Goal: Task Accomplishment & Management: Manage account settings

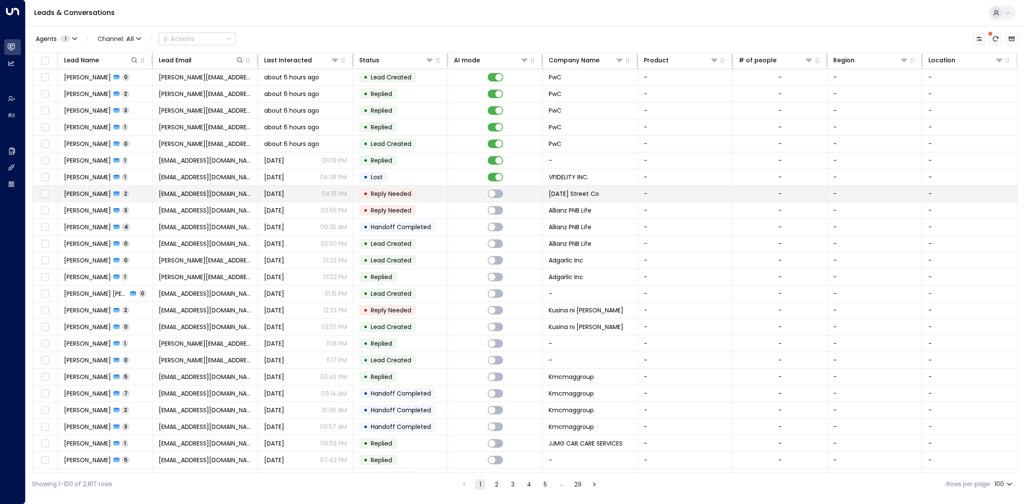
click at [451, 196] on td at bounding box center [495, 194] width 95 height 16
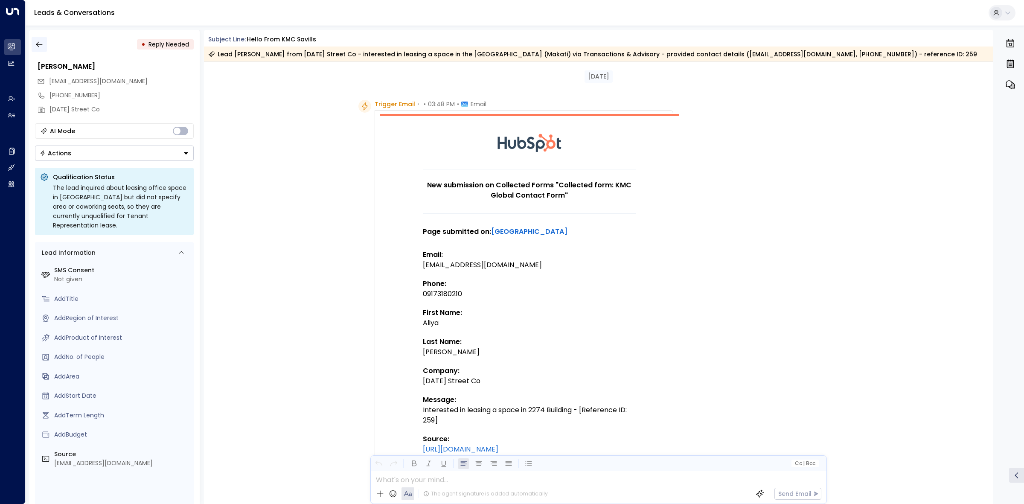
click at [43, 45] on icon "button" at bounding box center [39, 44] width 9 height 9
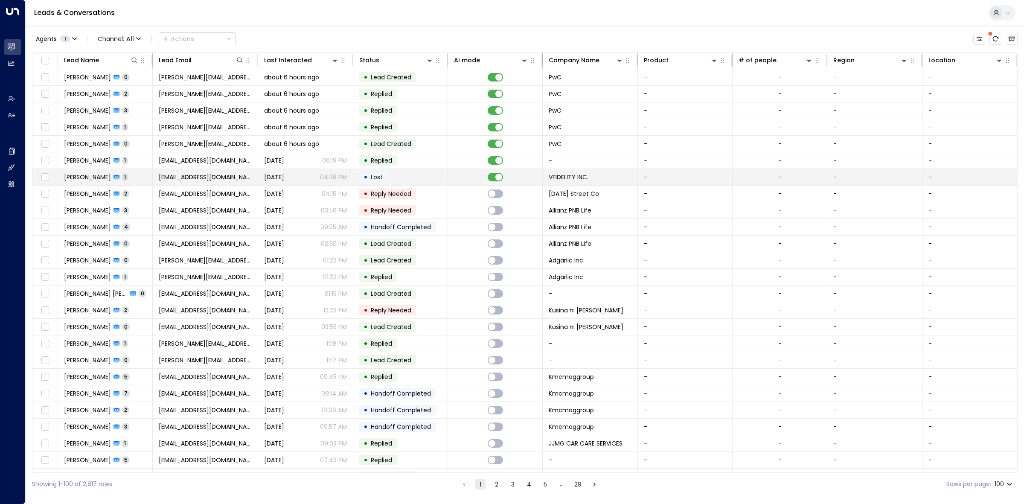
click at [355, 176] on td "• Lost" at bounding box center [400, 177] width 95 height 16
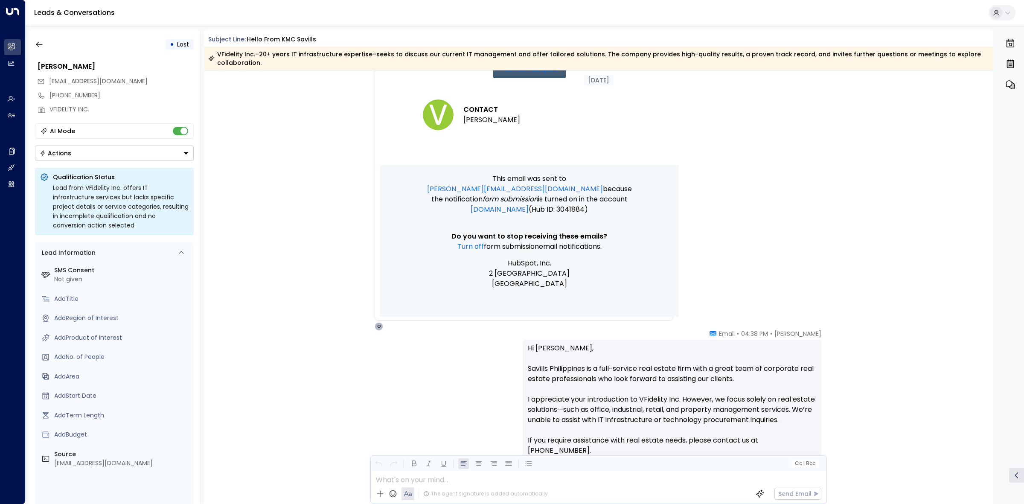
scroll to position [869, 0]
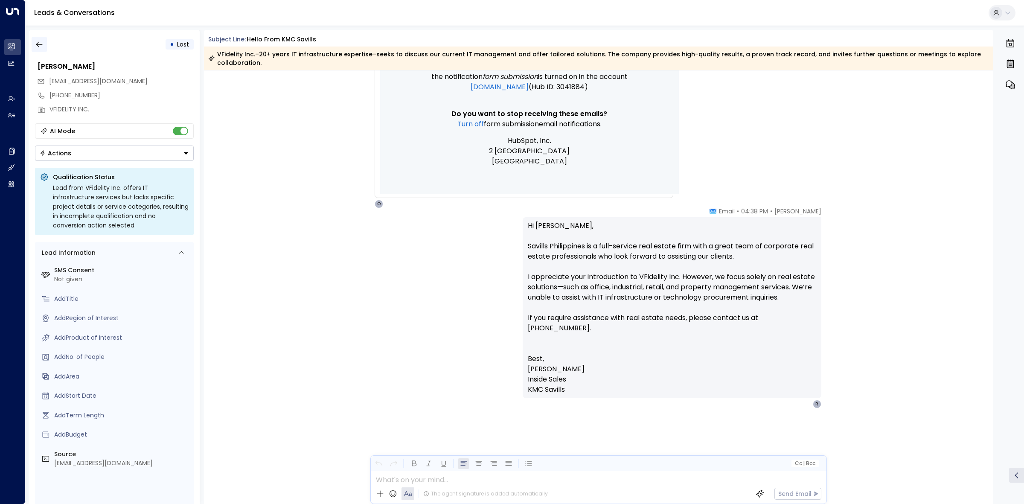
click at [39, 44] on icon "button" at bounding box center [39, 44] width 9 height 9
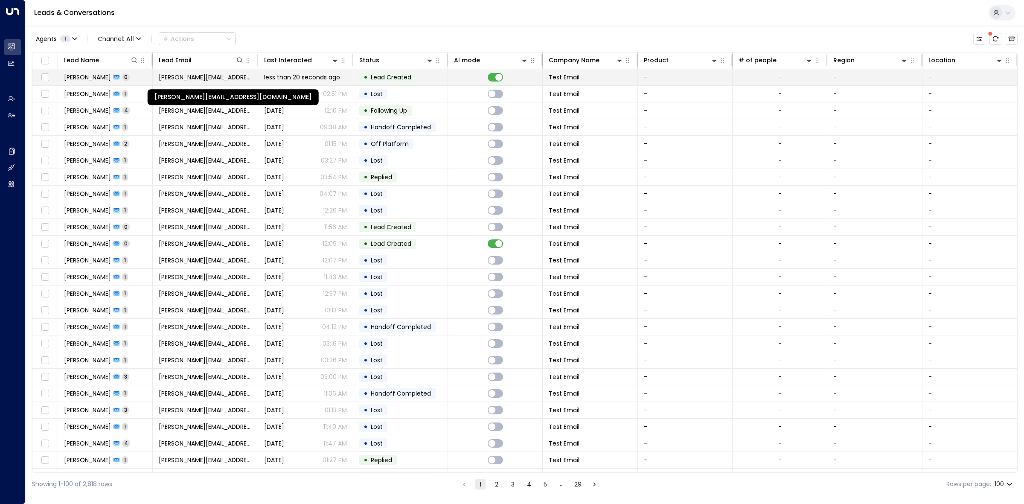
click at [248, 74] on span "[PERSON_NAME][EMAIL_ADDRESS][DOMAIN_NAME]" at bounding box center [205, 77] width 93 height 9
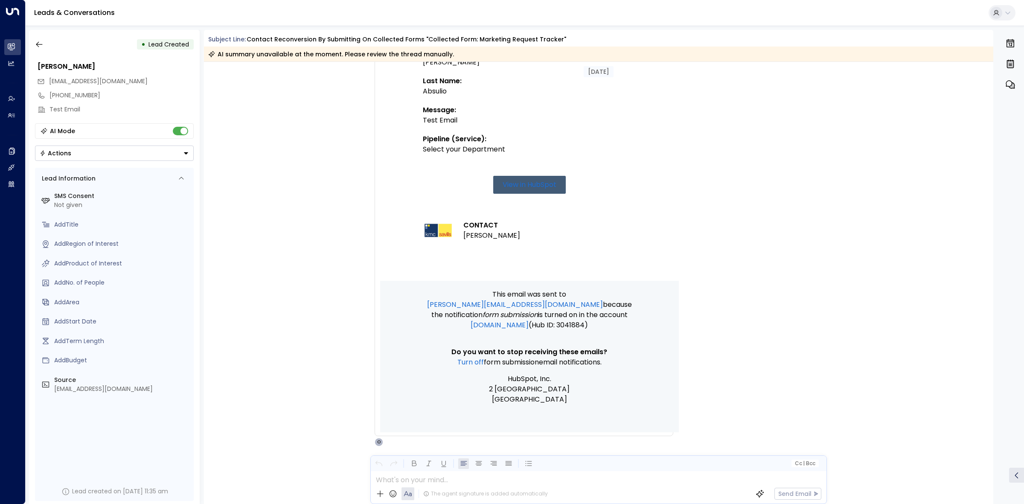
scroll to position [250, 0]
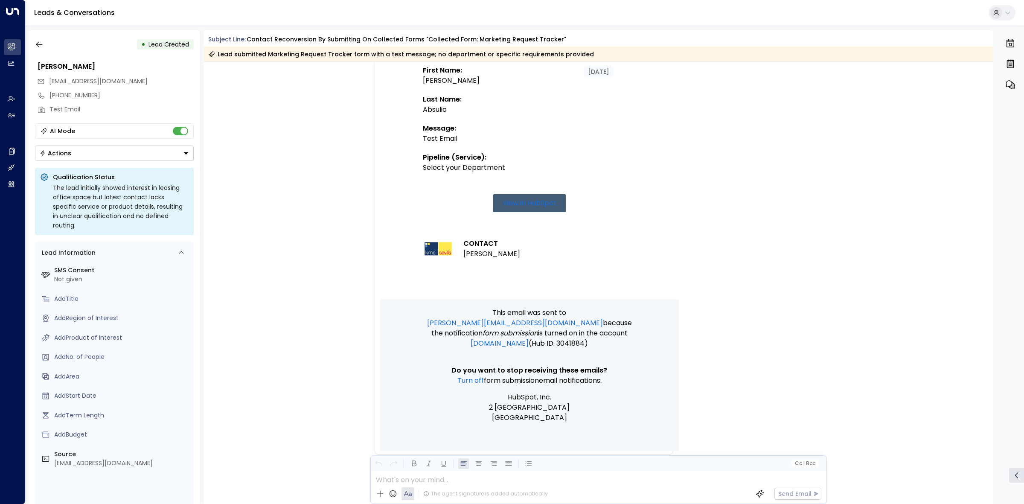
scroll to position [250, 0]
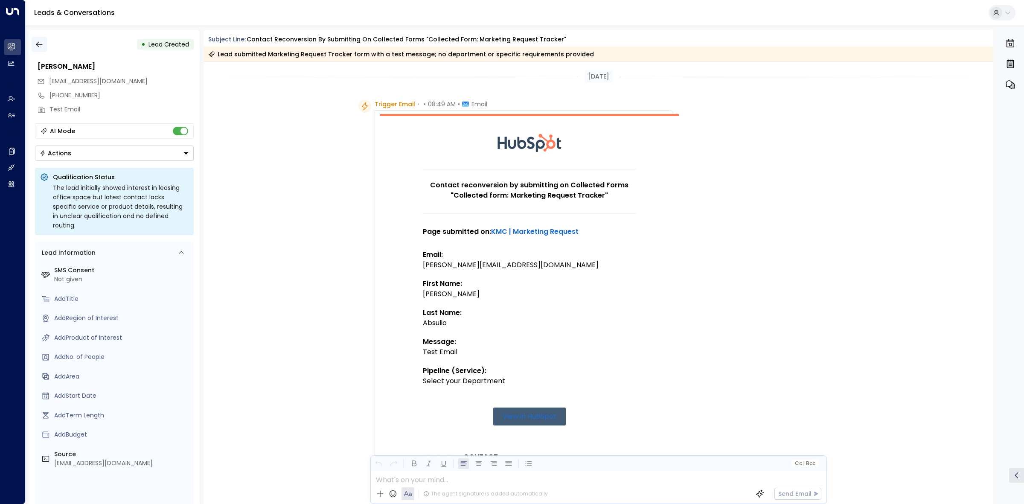
click at [44, 42] on button "button" at bounding box center [39, 44] width 15 height 15
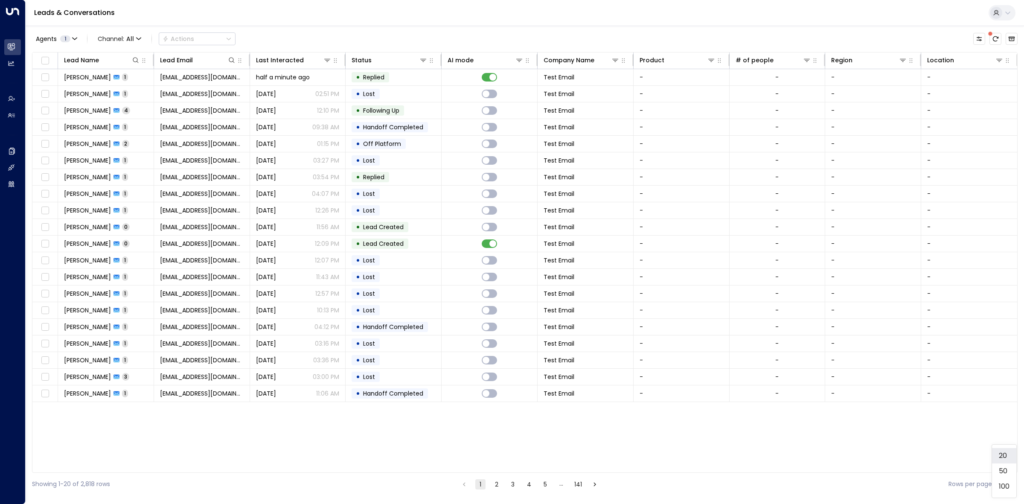
click at [1004, 487] on body "Overview Leads & Conversations Leads & Conversations Analytics Analytics Agents…" at bounding box center [512, 247] width 1024 height 495
click at [1006, 487] on li "100" at bounding box center [1004, 486] width 24 height 15
type input "***"
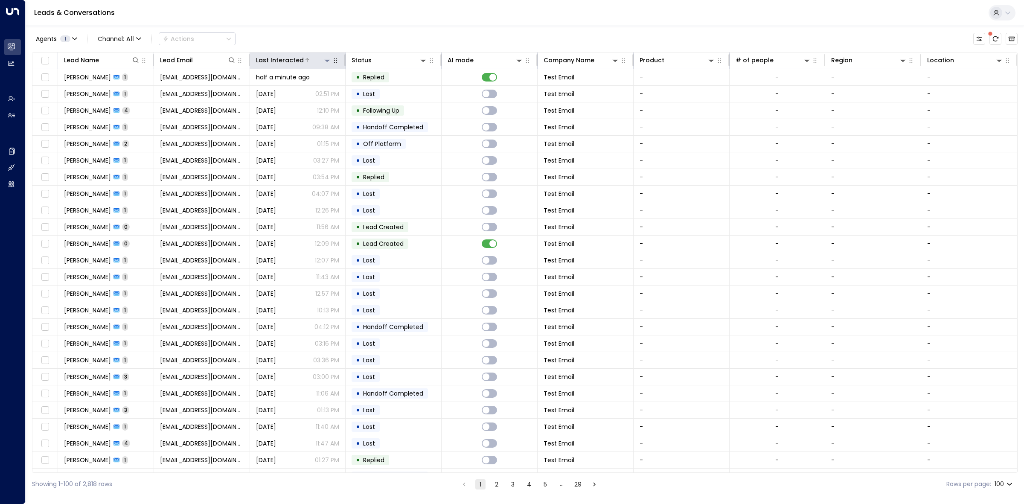
click at [325, 63] on icon at bounding box center [327, 60] width 7 height 7
click at [347, 32] on div "Agents 1 Channel: All Actions Lead Name Lead Email Last Interacted Status AI mo…" at bounding box center [525, 261] width 986 height 470
click at [321, 59] on div at bounding box center [318, 60] width 28 height 9
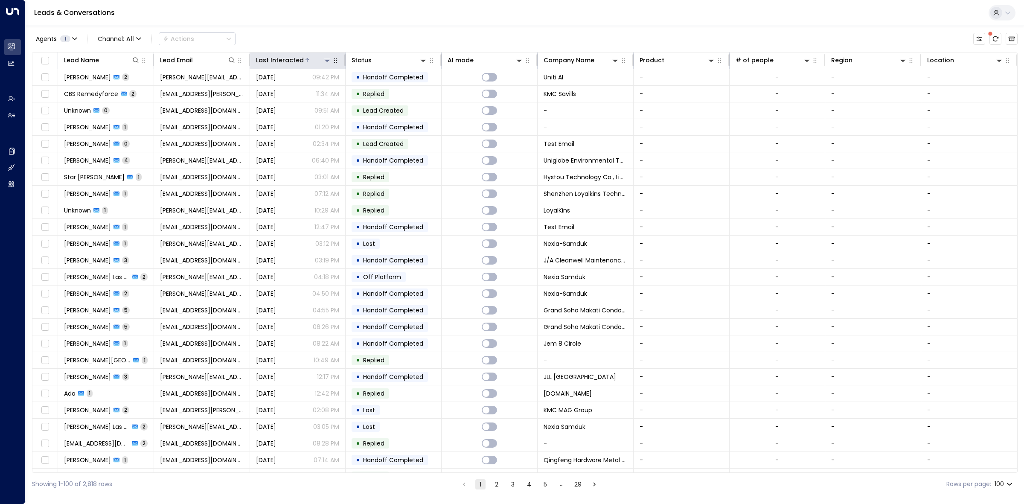
click at [316, 58] on div at bounding box center [318, 60] width 28 height 9
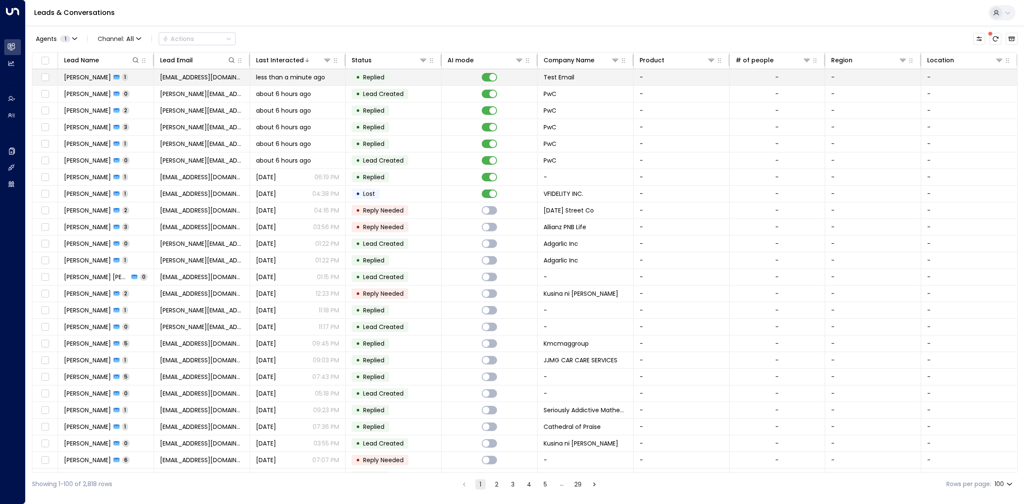
click at [320, 77] on span "less than a minute ago" at bounding box center [290, 77] width 69 height 9
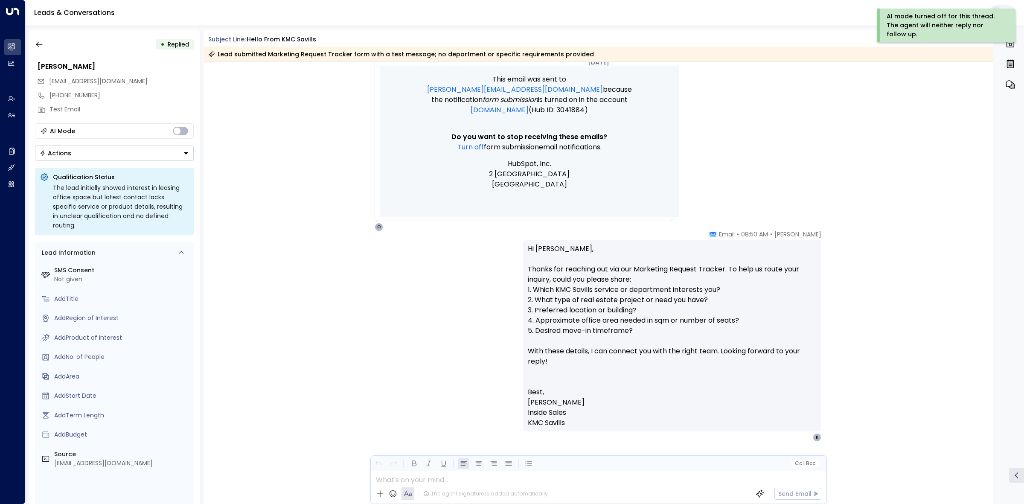
scroll to position [470, 0]
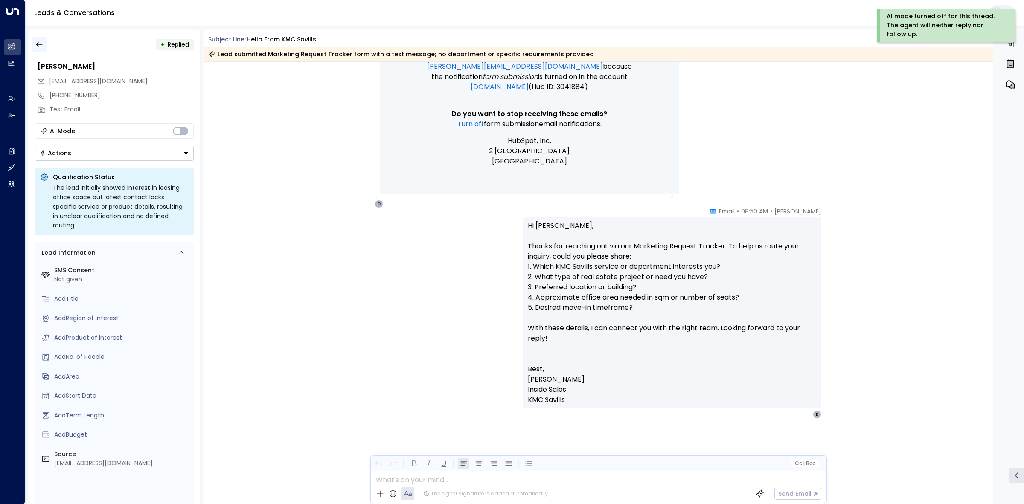
click at [39, 39] on button "button" at bounding box center [39, 44] width 15 height 15
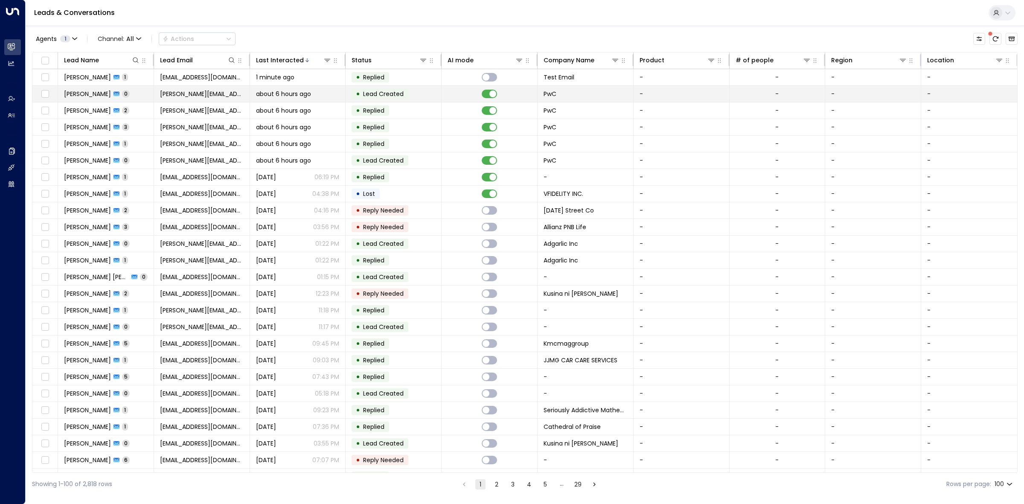
click at [381, 96] on span "Lead Created" at bounding box center [383, 94] width 41 height 9
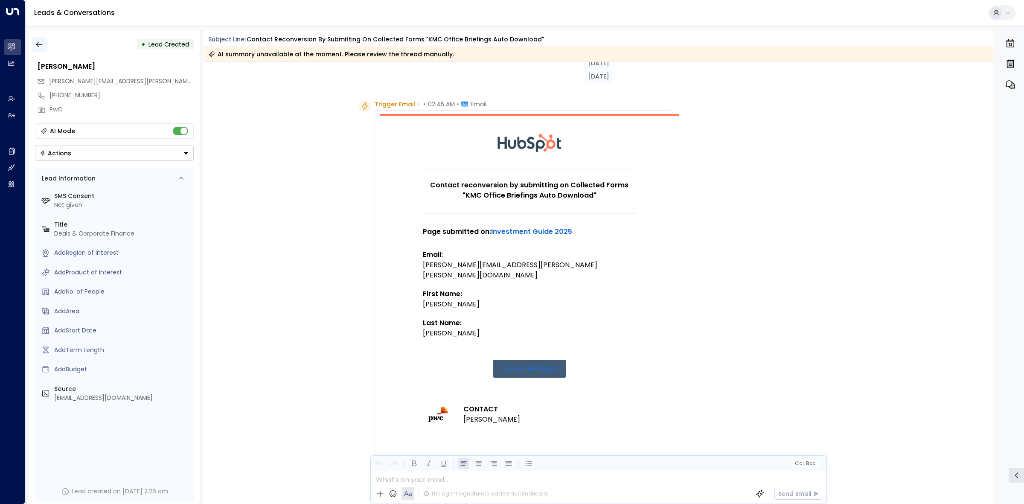
click at [39, 46] on icon "button" at bounding box center [39, 44] width 9 height 9
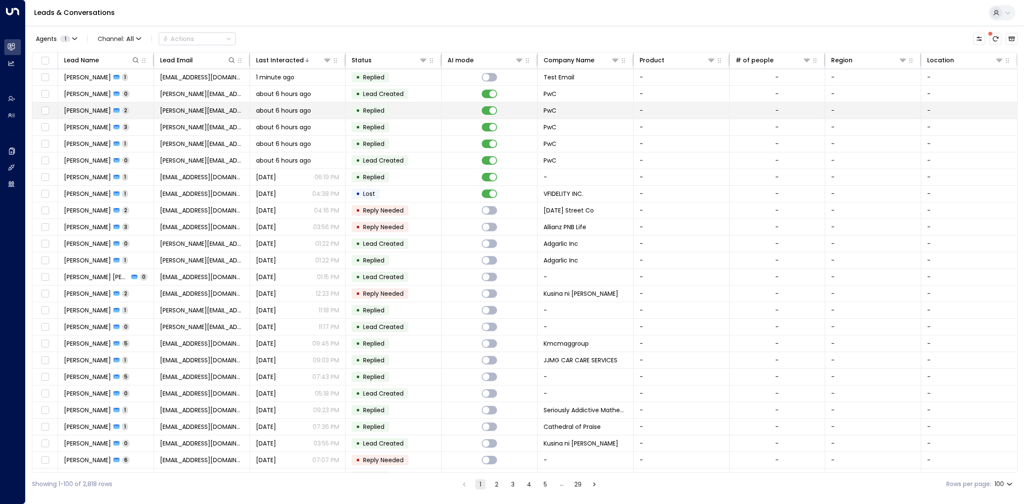
click at [449, 107] on td at bounding box center [490, 110] width 96 height 16
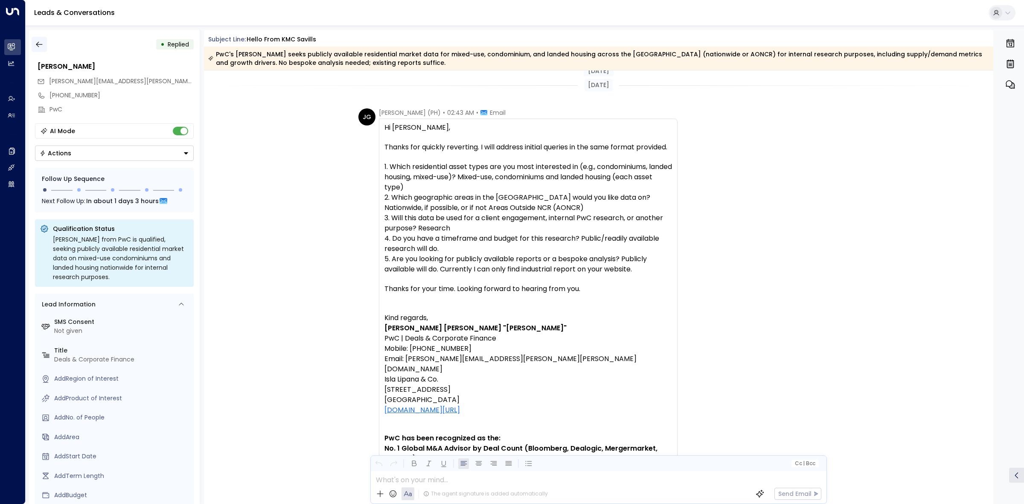
click at [41, 42] on icon "button" at bounding box center [39, 44] width 9 height 9
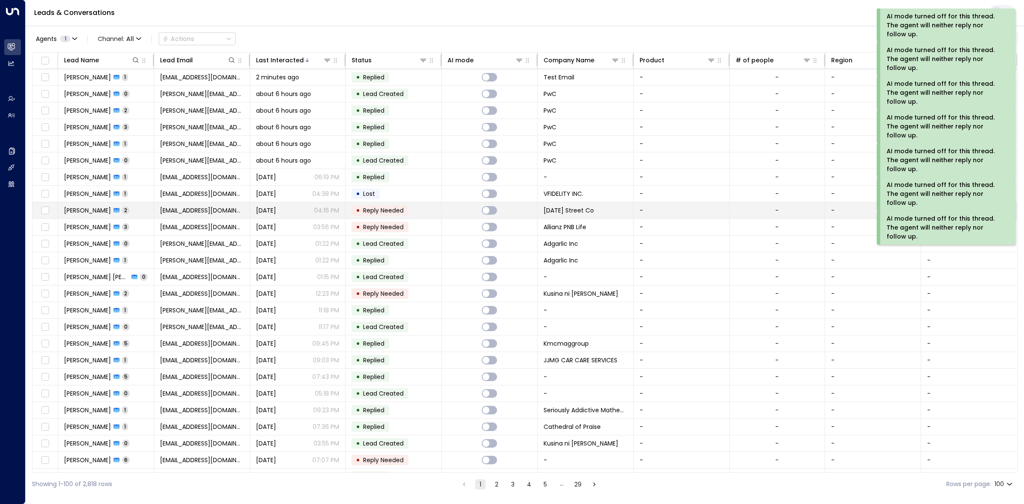
click at [461, 217] on td at bounding box center [490, 210] width 96 height 16
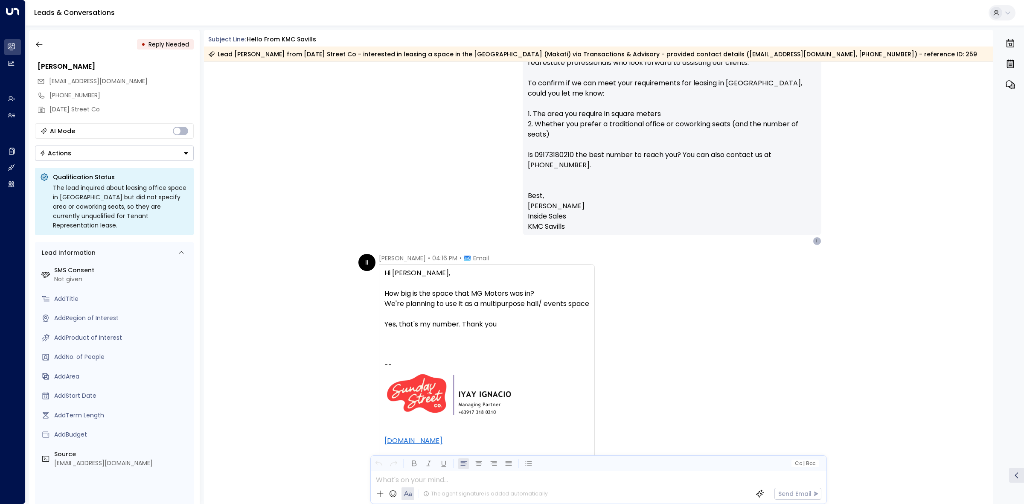
scroll to position [655, 0]
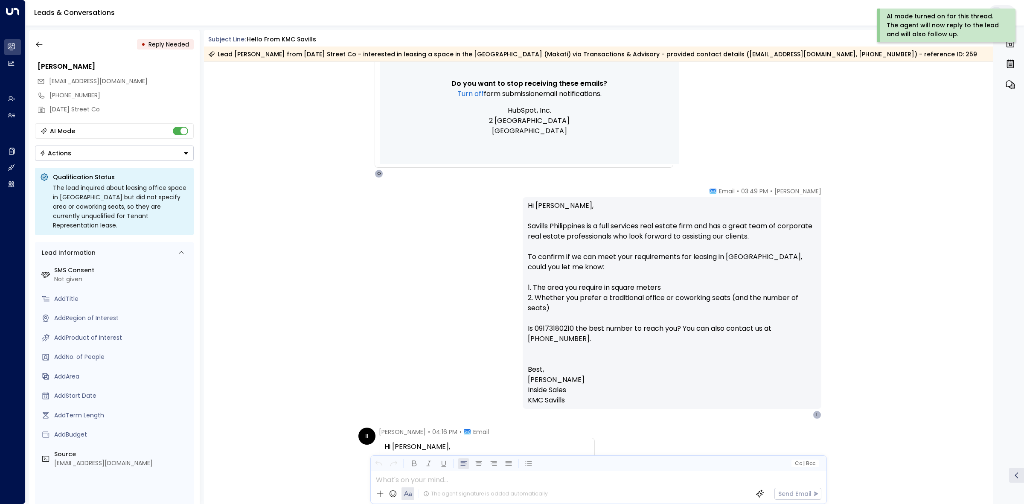
click at [147, 158] on button "Actions" at bounding box center [114, 153] width 159 height 15
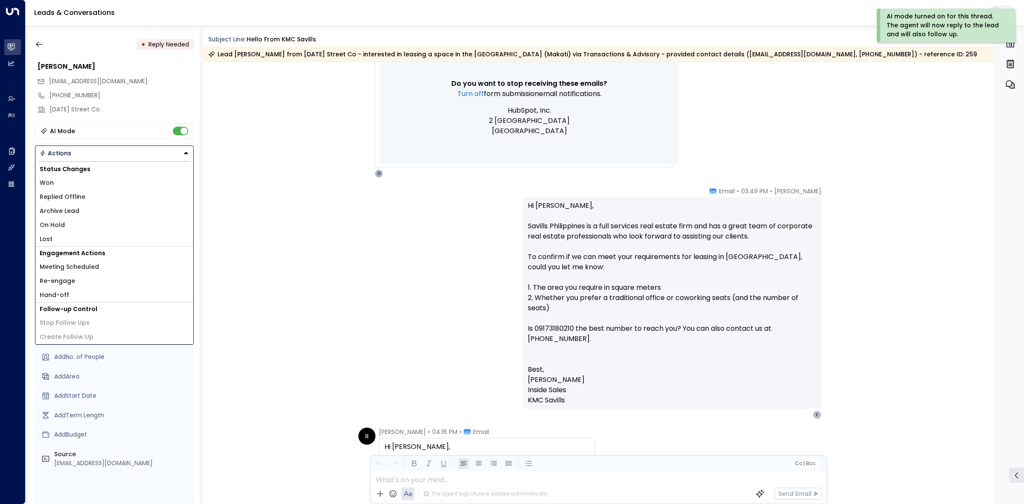
click at [138, 282] on li "Re-engage" at bounding box center [114, 281] width 158 height 14
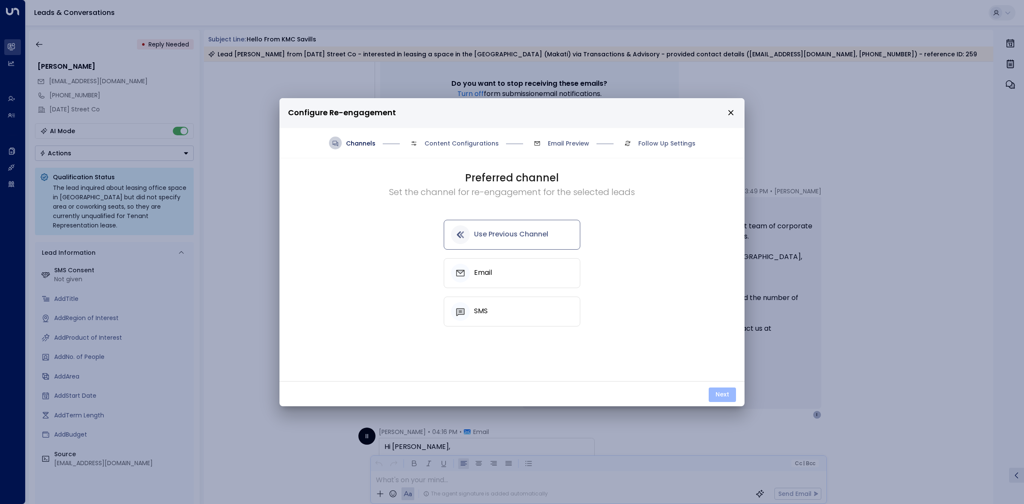
click at [719, 398] on button "Next" at bounding box center [722, 394] width 27 height 15
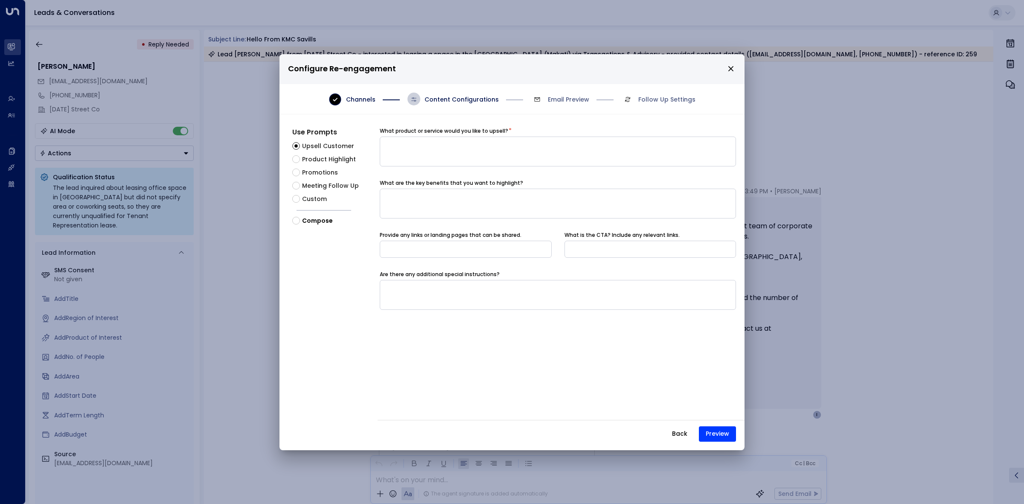
click at [728, 66] on icon "close" at bounding box center [731, 69] width 8 height 8
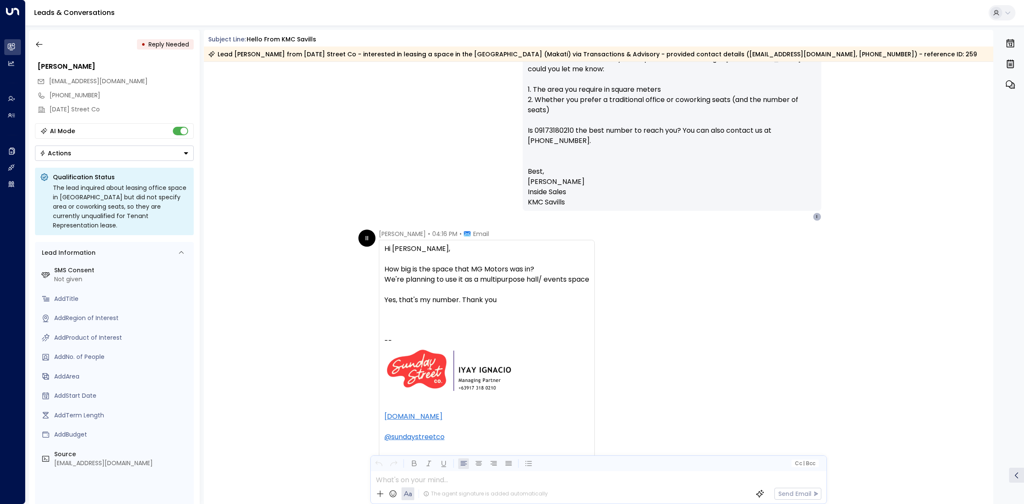
scroll to position [869, 0]
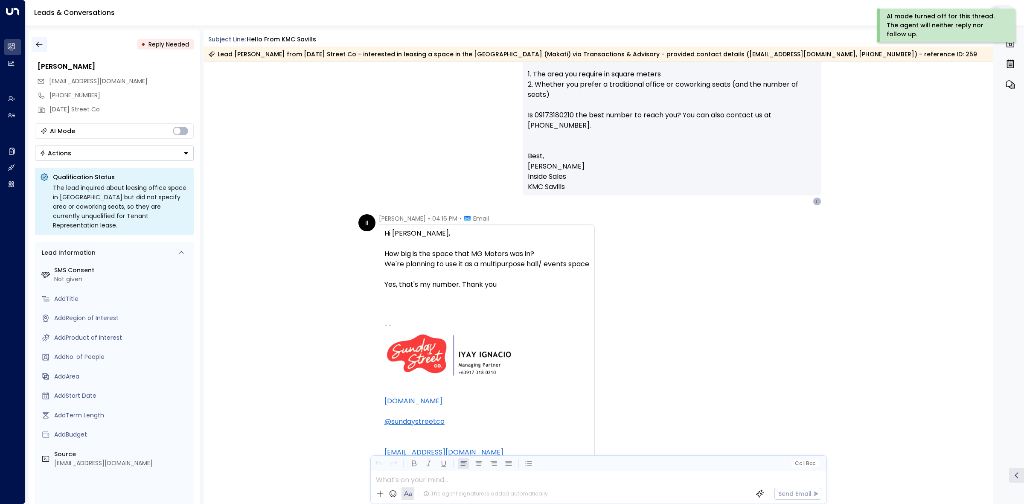
click at [41, 43] on icon "button" at bounding box center [39, 44] width 9 height 9
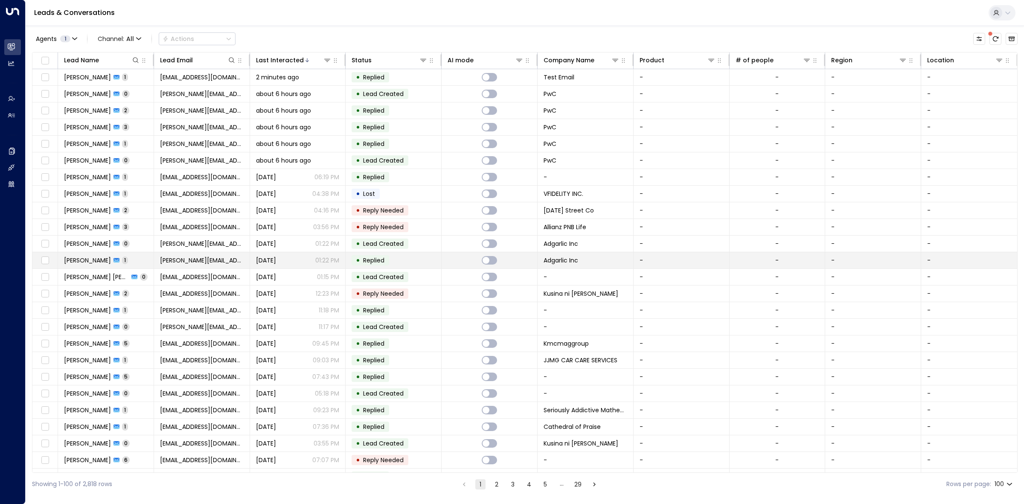
click at [435, 263] on td "• Replied" at bounding box center [394, 260] width 96 height 16
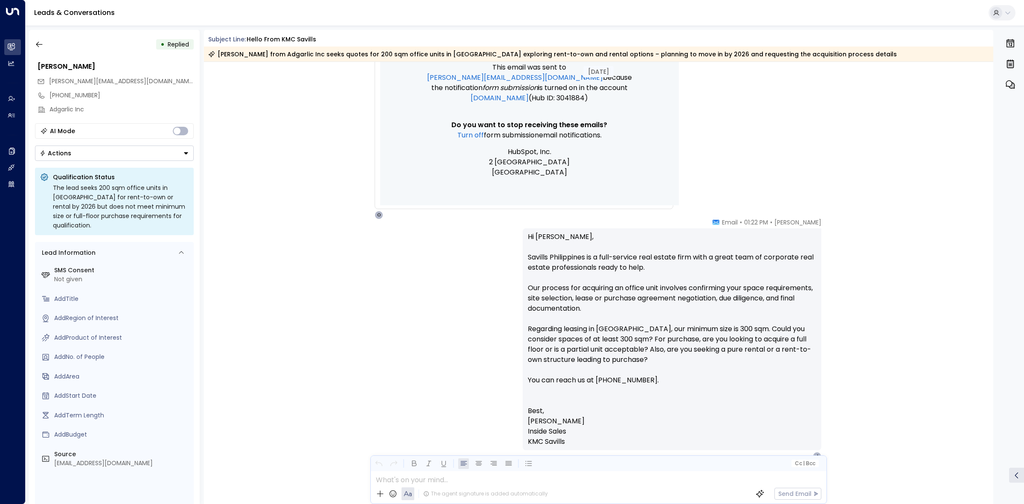
scroll to position [717, 0]
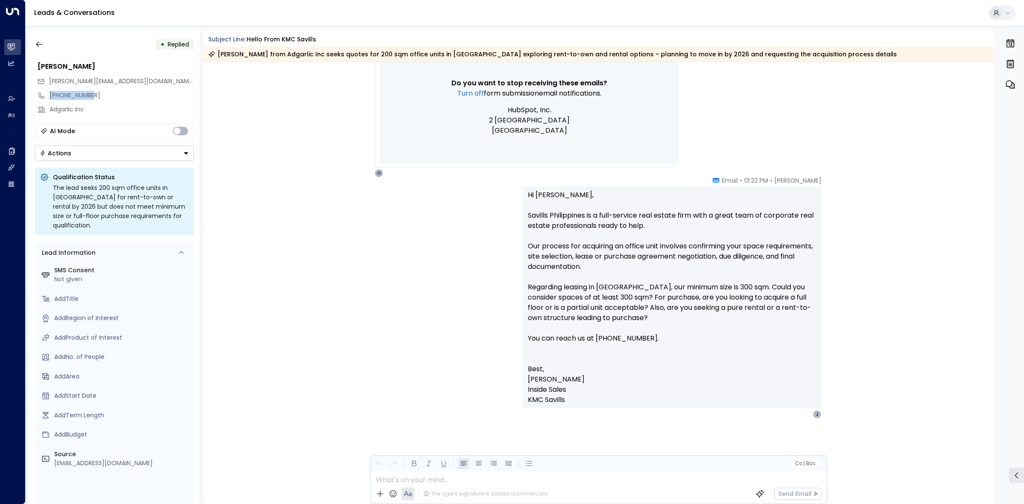
drag, startPoint x: 96, startPoint y: 97, endPoint x: 37, endPoint y: 90, distance: 59.3
click at [37, 90] on div "[PHONE_NUMBER]" at bounding box center [114, 95] width 159 height 14
copy div "[PHONE_NUMBER]"
drag, startPoint x: 118, startPoint y: 78, endPoint x: 48, endPoint y: 80, distance: 70.0
click at [48, 80] on div "[PERSON_NAME][EMAIL_ADDRESS][DOMAIN_NAME]" at bounding box center [115, 81] width 157 height 14
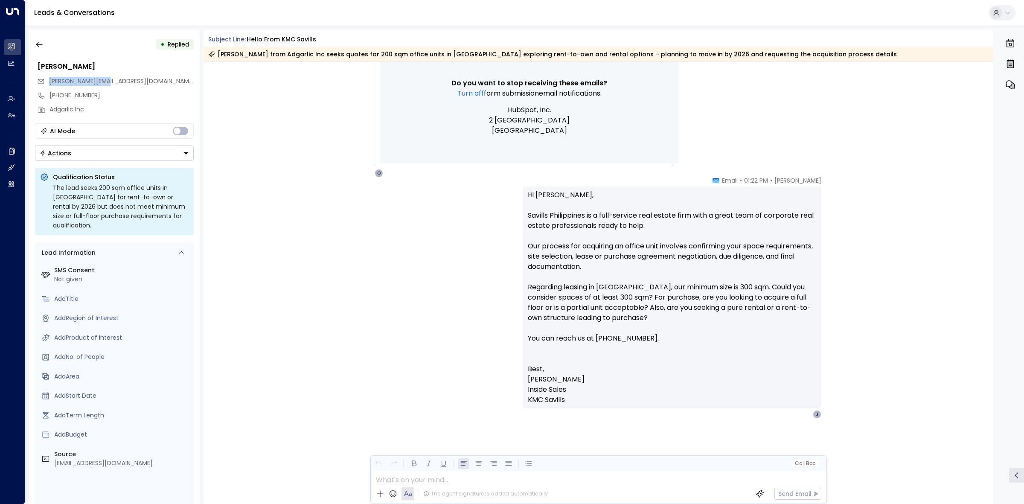
copy span "[PERSON_NAME][EMAIL_ADDRESS][DOMAIN_NAME]"
